Goal: Transaction & Acquisition: Purchase product/service

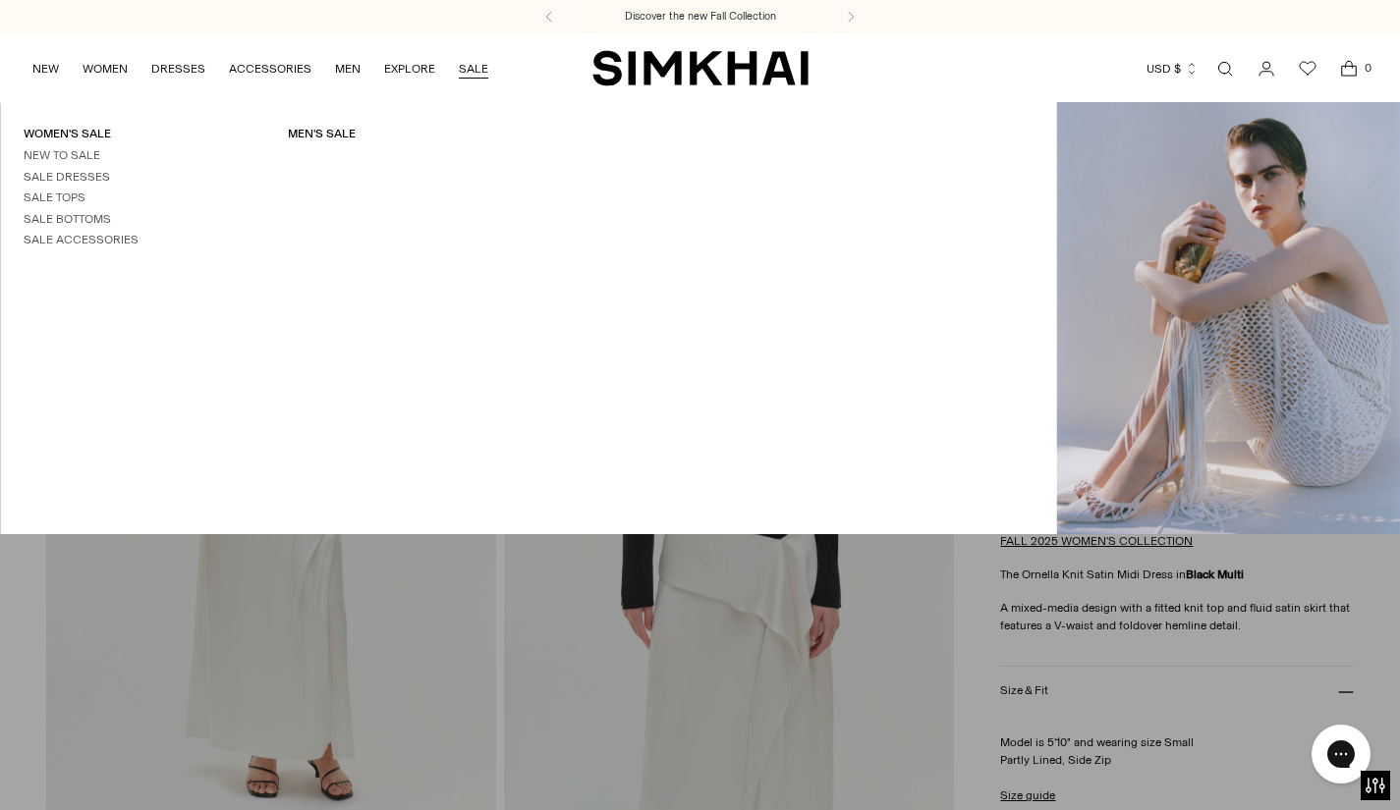
click at [474, 66] on link "SALE" at bounding box center [473, 68] width 29 height 43
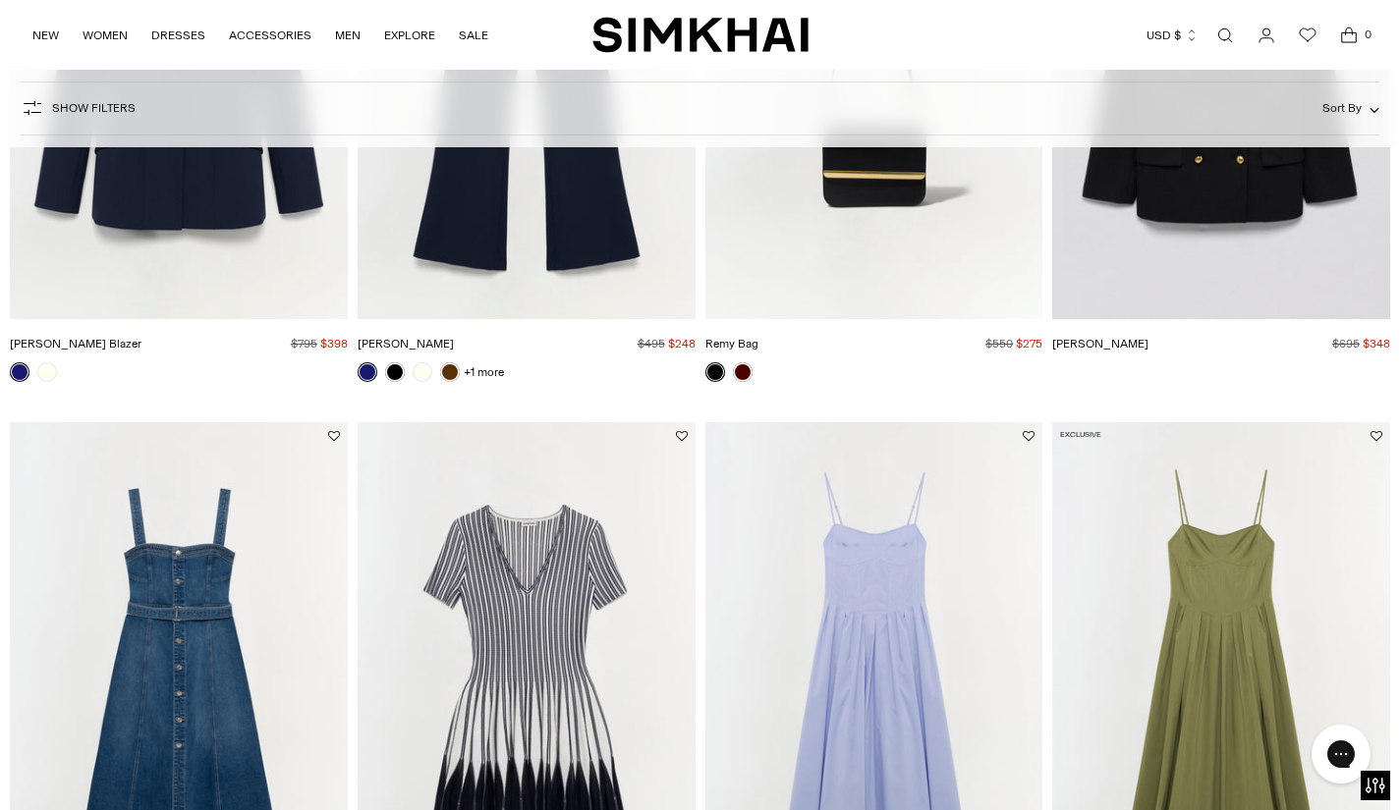
scroll to position [4172, 0]
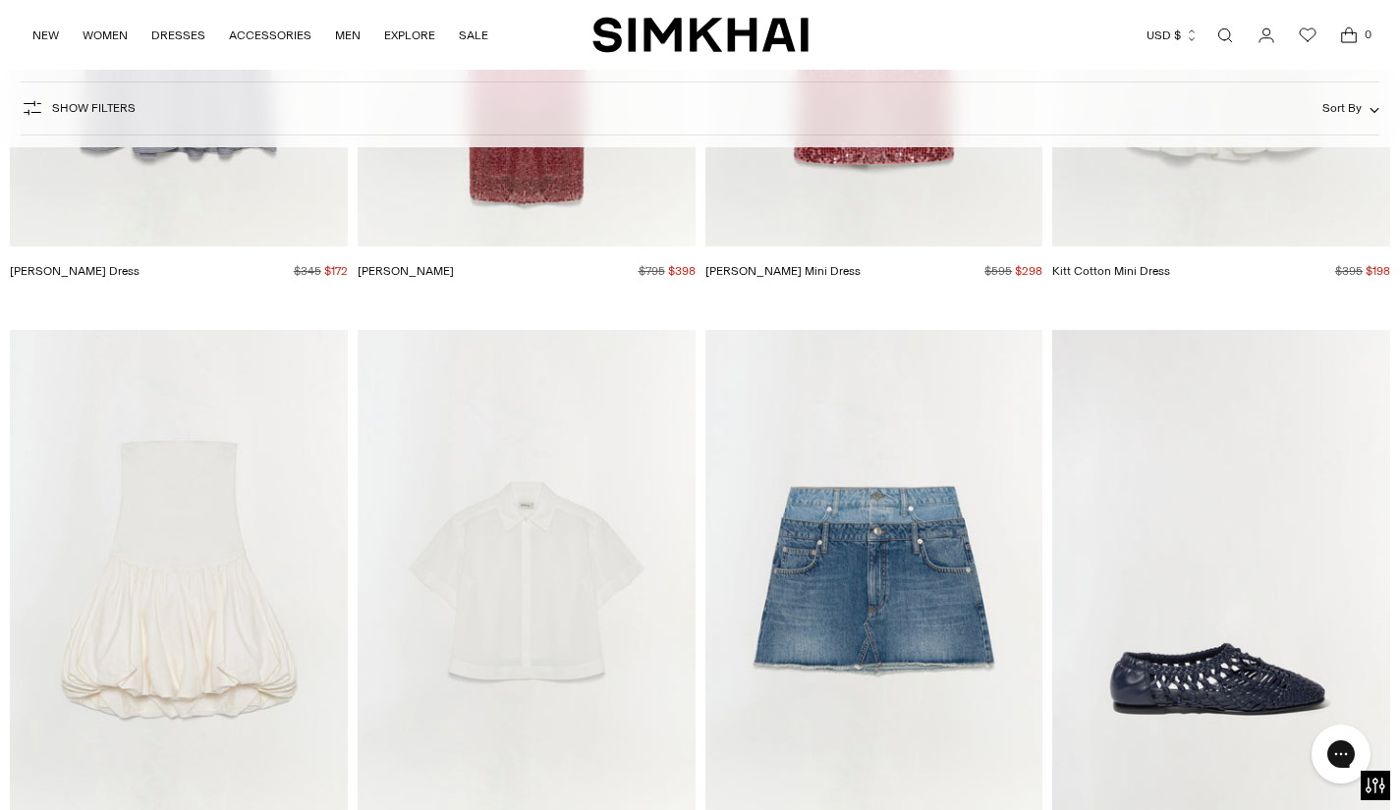
click at [101, 119] on button "Show Filters" at bounding box center [78, 107] width 115 height 31
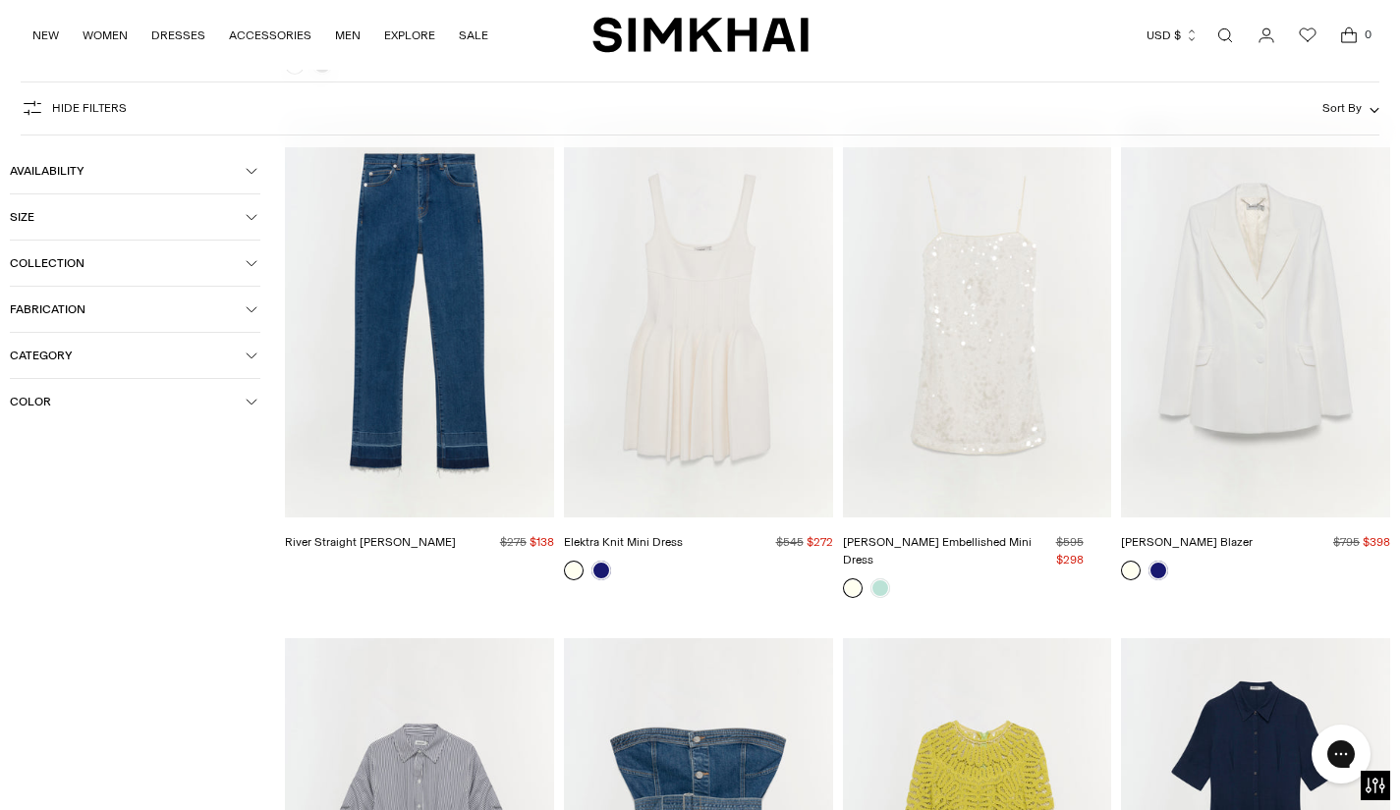
scroll to position [4255, 0]
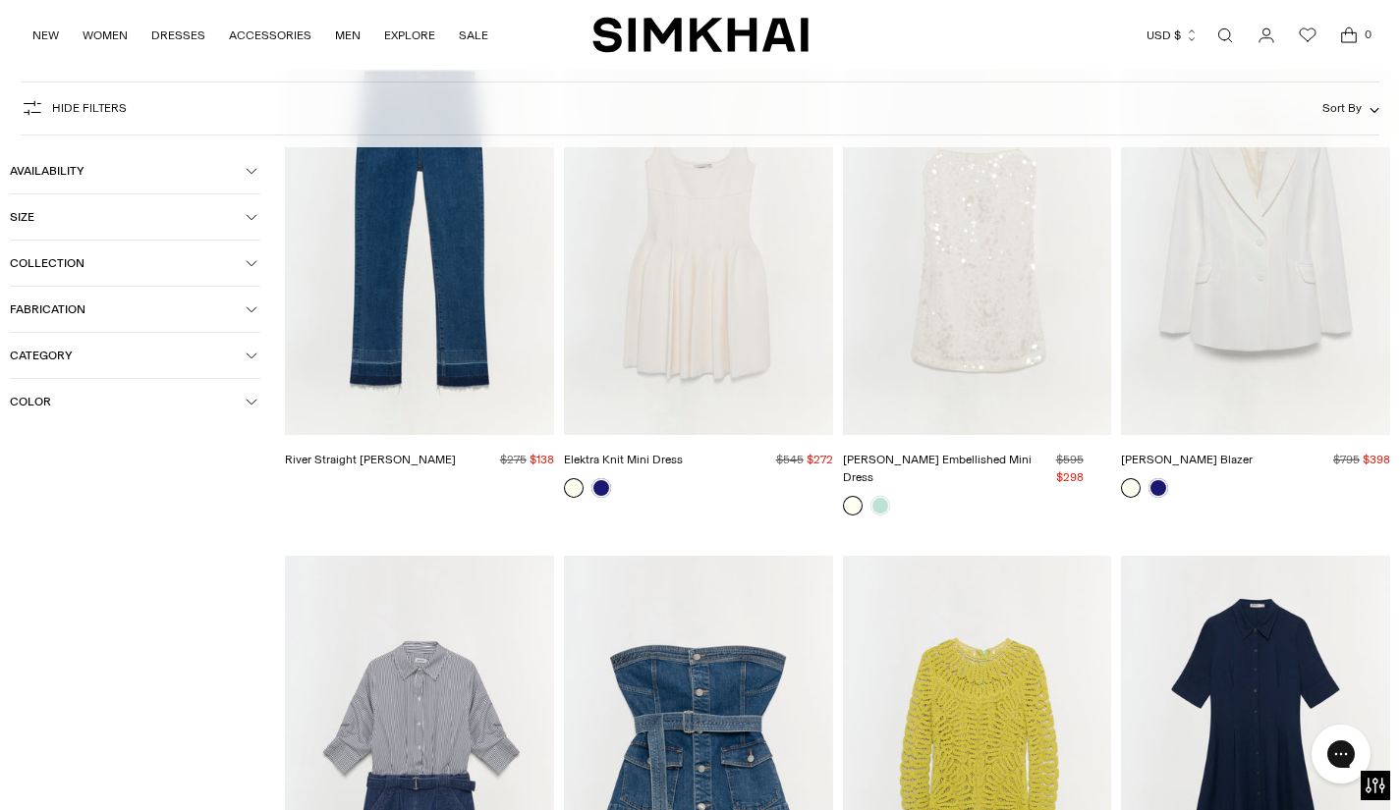
click at [67, 256] on button "Collection" at bounding box center [135, 263] width 251 height 45
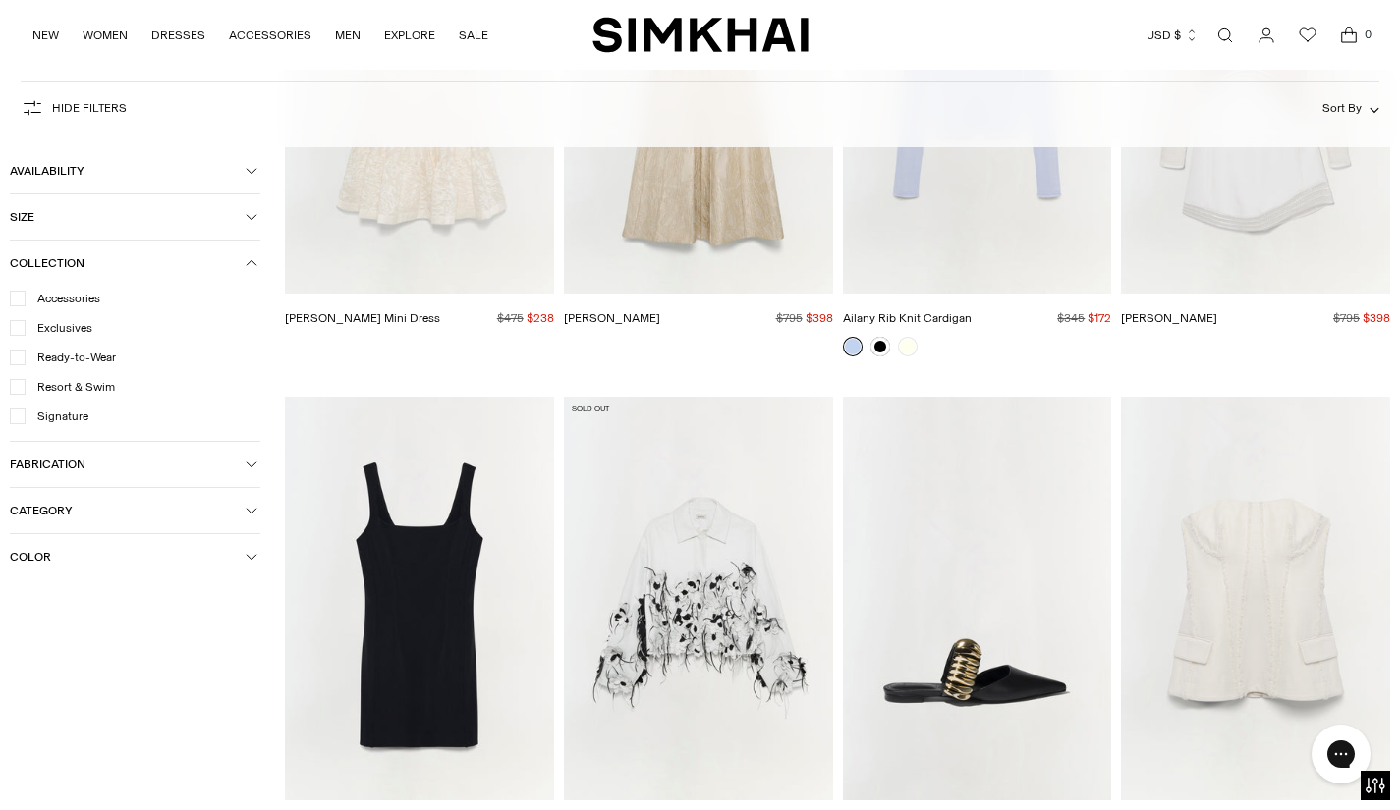
scroll to position [15762, 0]
